Goal: Register for event/course

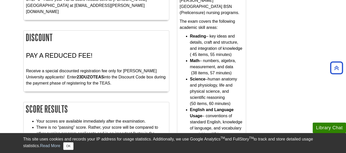
scroll to position [115, 0]
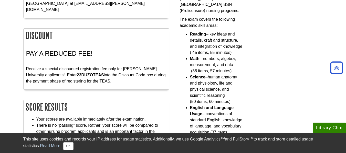
click at [94, 51] on div "PAY A REDUCED FEE! Receive a special discounted registration fee only for [PERS…" at bounding box center [96, 66] width 140 height 42
drag, startPoint x: 86, startPoint y: 69, endPoint x: 57, endPoint y: 70, distance: 28.2
click at [57, 70] on p "Receive a special discounted registration fee only for [PERSON_NAME] University…" at bounding box center [96, 72] width 140 height 25
copy p "23DUZOTEAS"
click at [298, 59] on div "Register STEP 1 - Create an account for the TEAS® exam through ATI Testing STEP…" at bounding box center [172, 135] width 307 height 373
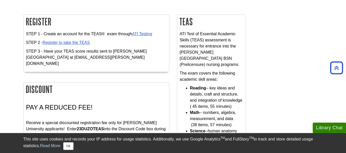
scroll to position [62, 0]
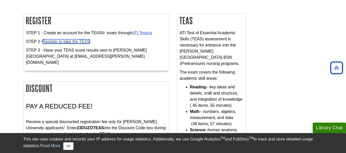
click at [65, 42] on link "Register to take the TEAS" at bounding box center [66, 41] width 47 height 4
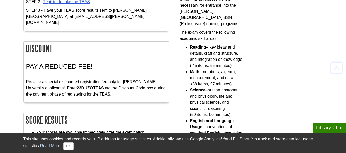
scroll to position [106, 0]
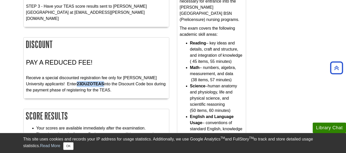
drag, startPoint x: 85, startPoint y: 77, endPoint x: 58, endPoint y: 78, distance: 26.9
click at [58, 78] on p "Receive a special discounted registration fee only for [PERSON_NAME] University…" at bounding box center [96, 81] width 140 height 25
copy strong "23DUZOTEAS"
click at [172, 46] on div "Register STEP 1 - Create an account for the TEAS® exam through ATI Testing STEP…" at bounding box center [96, 147] width 154 height 367
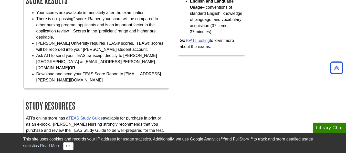
scroll to position [0, 0]
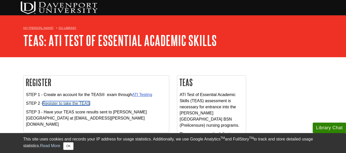
click at [81, 103] on link "Register to take the TEAS" at bounding box center [66, 103] width 47 height 4
